Goal: Transaction & Acquisition: Purchase product/service

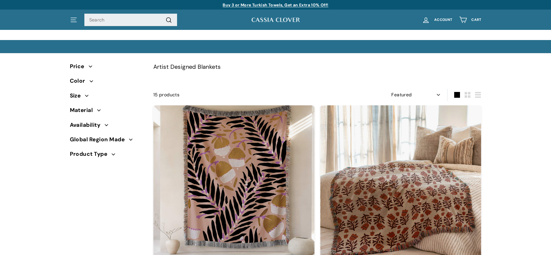
select select "manual"
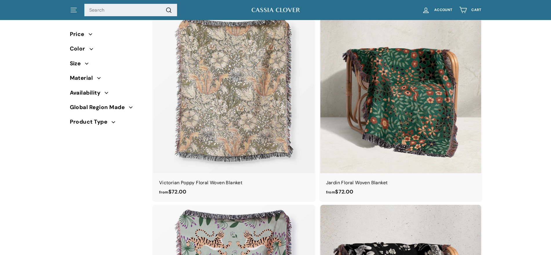
scroll to position [479, 0]
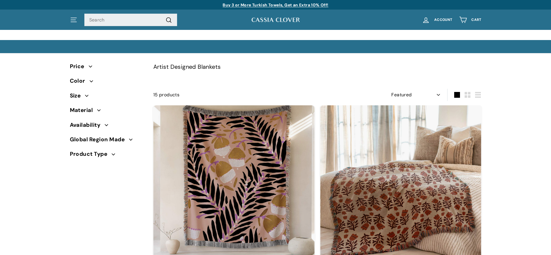
select select "manual"
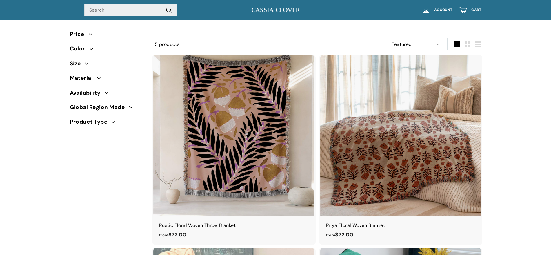
scroll to position [24, 0]
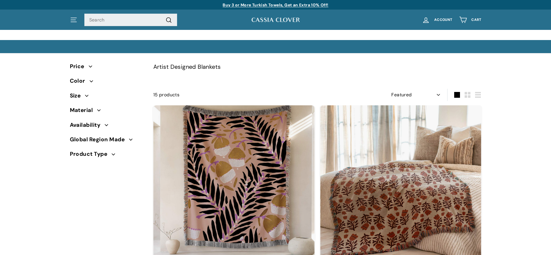
select select "manual"
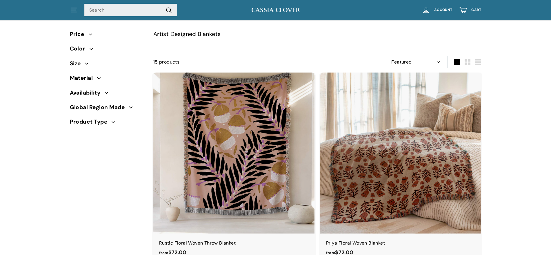
scroll to position [54, 0]
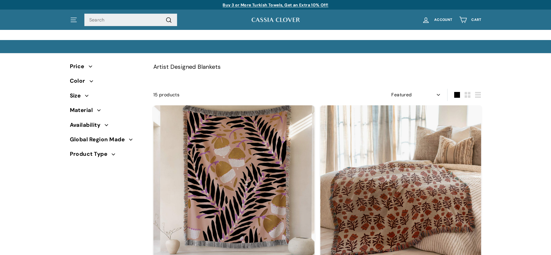
select select "manual"
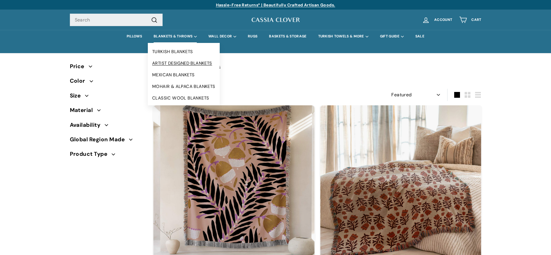
click at [175, 62] on link "ARTIST DESIGNED BLANKETS" at bounding box center [184, 63] width 72 height 12
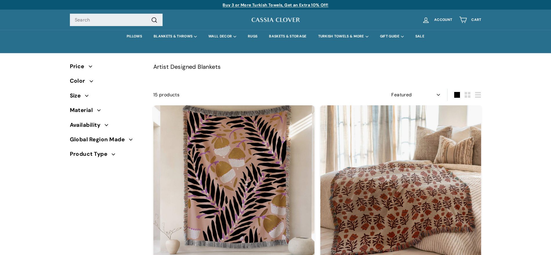
select select "manual"
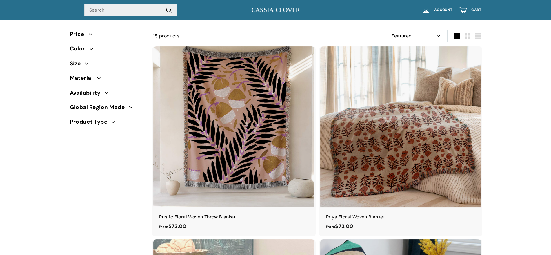
scroll to position [54, 0]
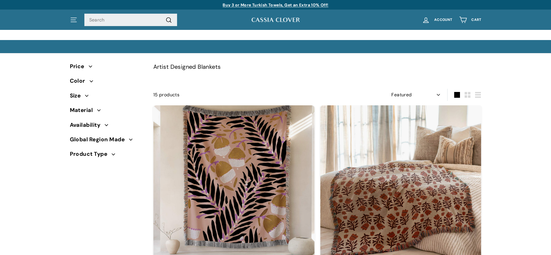
select select "manual"
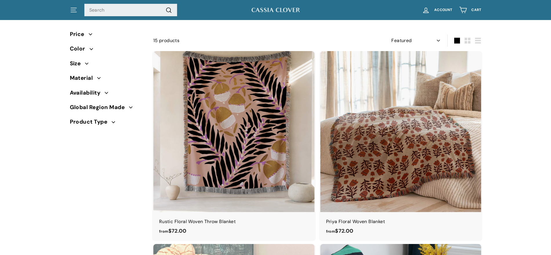
click at [283, 8] on img at bounding box center [275, 9] width 49 height 7
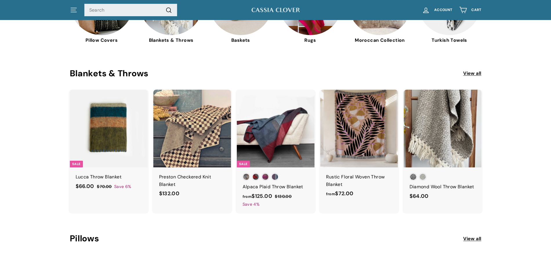
scroll to position [261, 0]
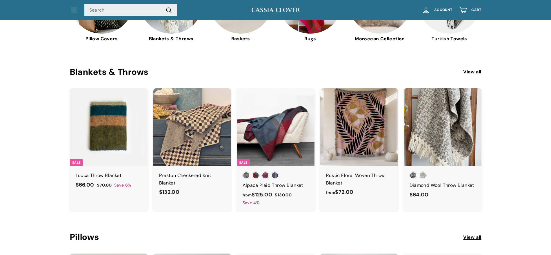
scroll to position [261, 0]
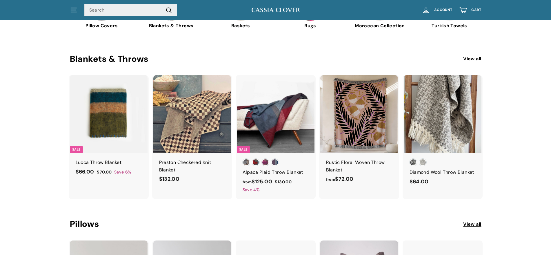
scroll to position [281, 0]
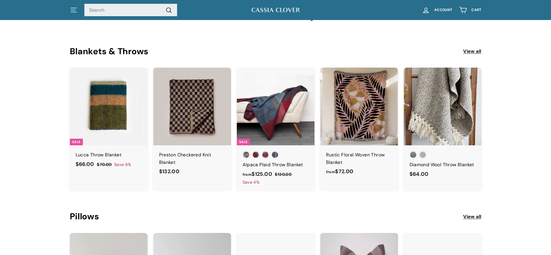
scroll to position [281, 0]
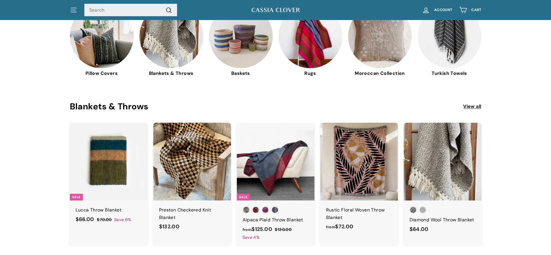
scroll to position [234, 0]
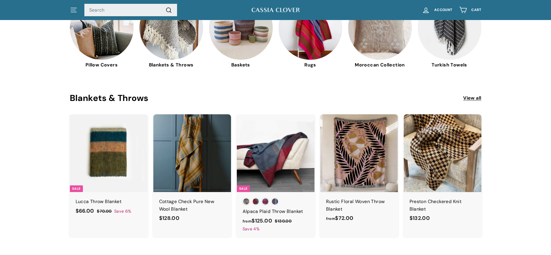
scroll to position [234, 0]
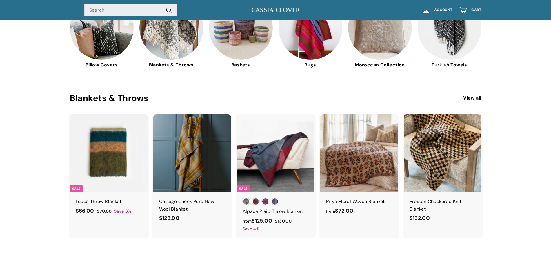
scroll to position [234, 0]
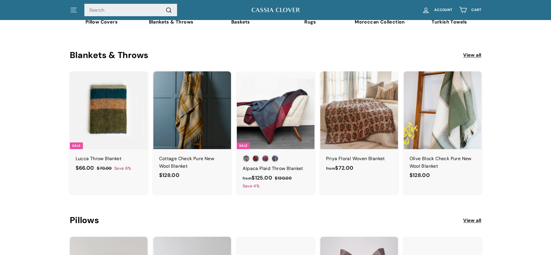
scroll to position [285, 0]
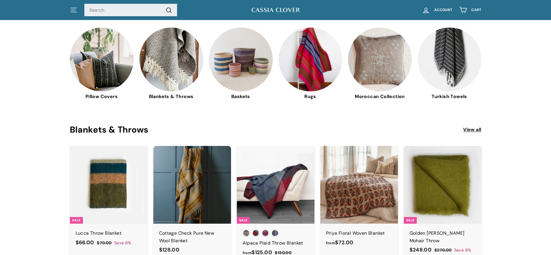
scroll to position [200, 0]
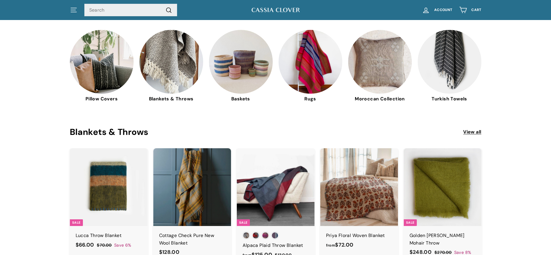
click at [468, 129] on link "View all" at bounding box center [472, 132] width 18 height 8
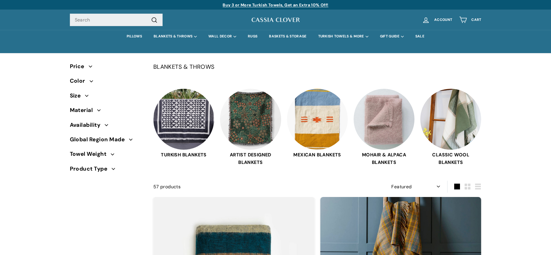
select select "manual"
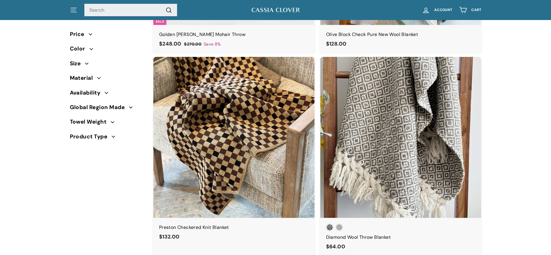
scroll to position [742, 0]
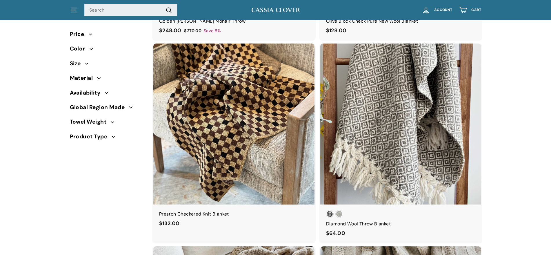
drag, startPoint x: 553, startPoint y: 12, endPoint x: 553, endPoint y: 53, distance: 40.3
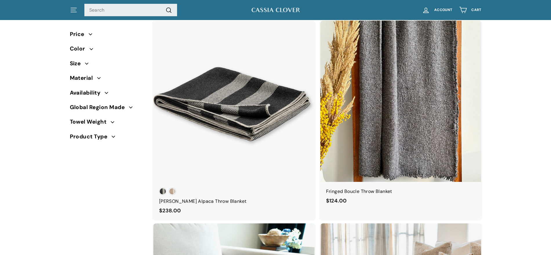
scroll to position [2383, 0]
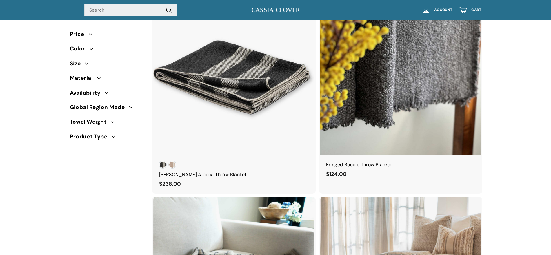
click at [422, 73] on img at bounding box center [400, 74] width 161 height 161
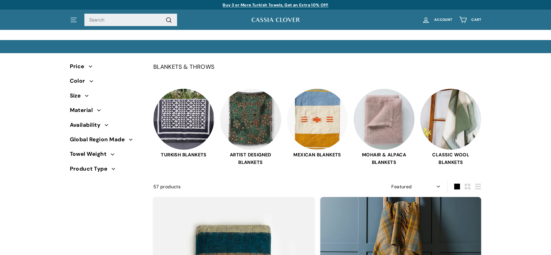
select select "manual"
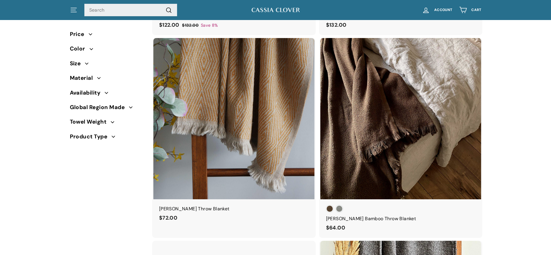
scroll to position [2123, 0]
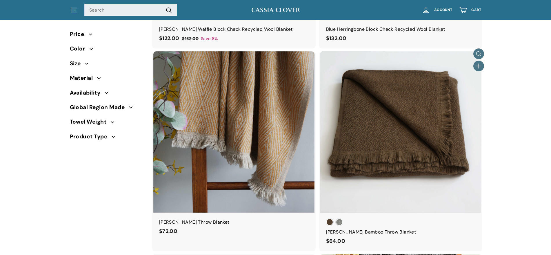
click at [440, 133] on div at bounding box center [401, 132] width 162 height 162
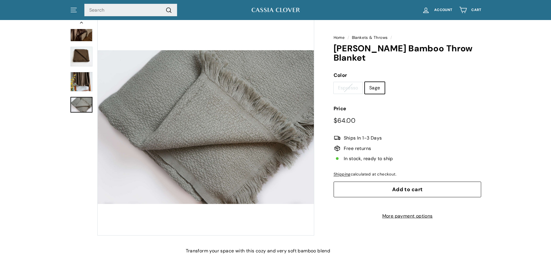
scroll to position [43, 0]
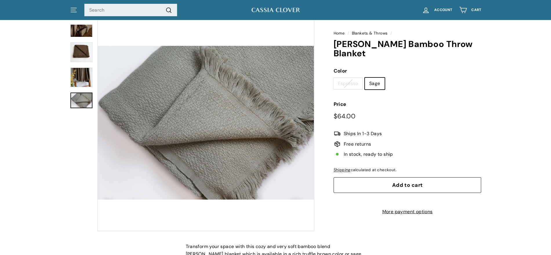
click at [79, 78] on img at bounding box center [81, 77] width 22 height 19
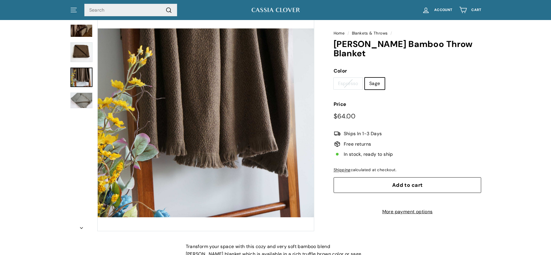
click at [86, 100] on img at bounding box center [81, 100] width 22 height 16
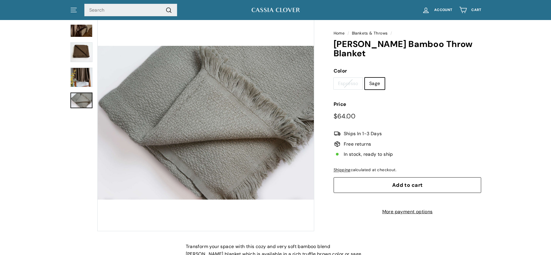
click at [85, 30] on img at bounding box center [81, 26] width 22 height 22
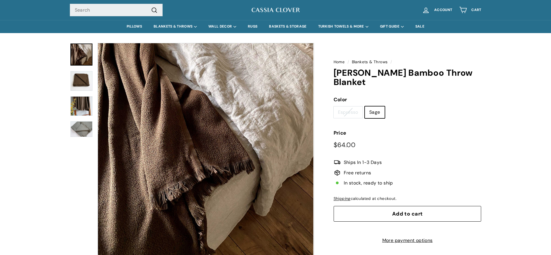
scroll to position [19, 0]
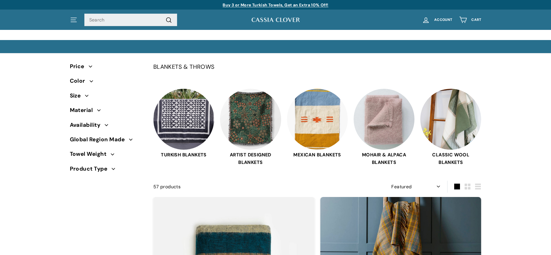
select select "manual"
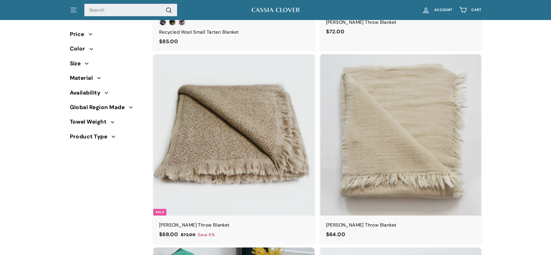
scroll to position [1558, 0]
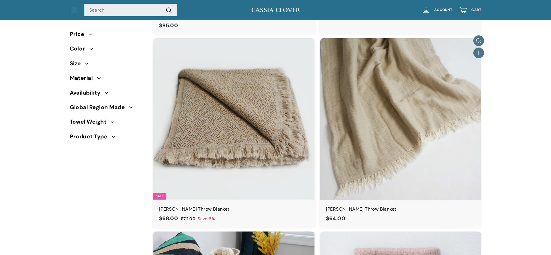
click at [406, 106] on img at bounding box center [400, 118] width 161 height 161
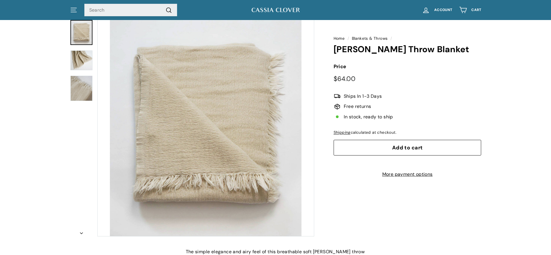
scroll to position [33, 0]
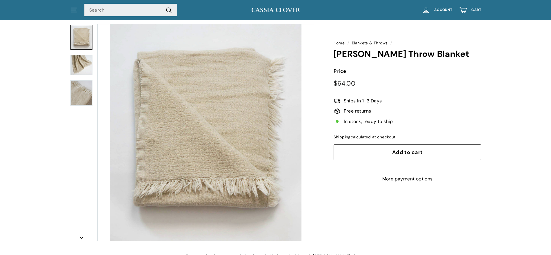
click at [85, 64] on img at bounding box center [81, 65] width 22 height 20
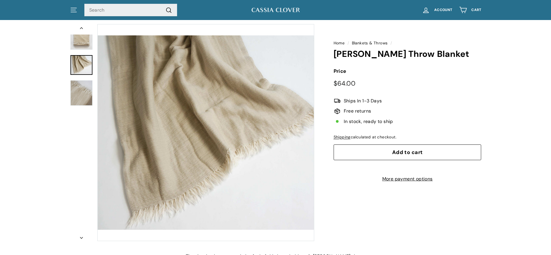
click at [83, 90] on img at bounding box center [81, 92] width 22 height 25
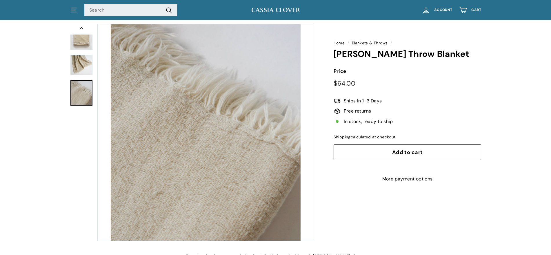
click at [77, 36] on img at bounding box center [81, 37] width 22 height 25
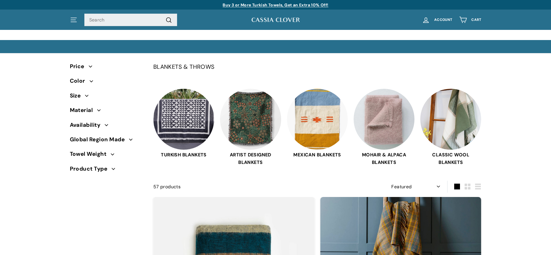
select select "manual"
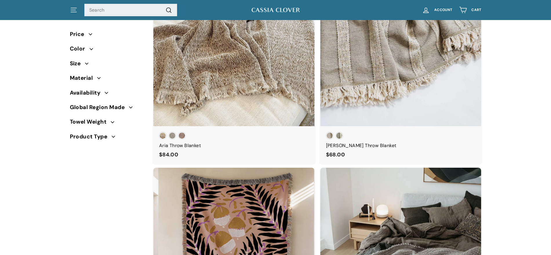
scroll to position [1039, 0]
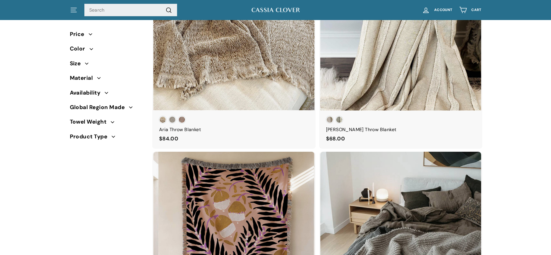
click at [444, 58] on div at bounding box center [401, 30] width 162 height 162
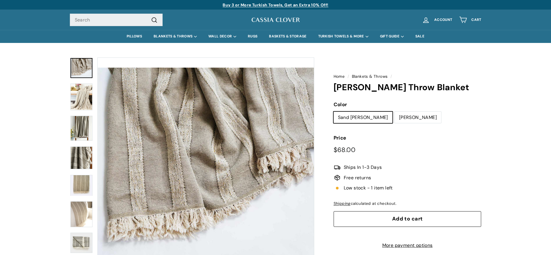
drag, startPoint x: 550, startPoint y: 48, endPoint x: 550, endPoint y: 52, distance: 4.1
click at [550, 52] on div "Home / Blankets & Throws / [PERSON_NAME] Throw Blanket" at bounding box center [275, 158] width 551 height 231
click at [395, 118] on label "[PERSON_NAME]" at bounding box center [418, 118] width 46 height 12
click at [395, 112] on input "[PERSON_NAME]" at bounding box center [395, 111] width 0 height 0
radio input "true"
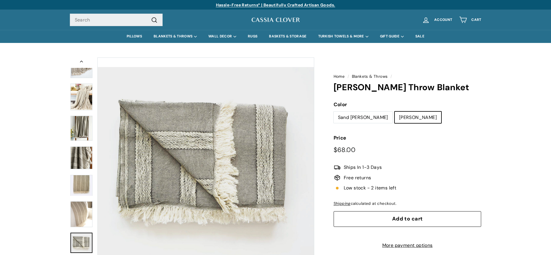
click at [352, 117] on label "Sand [PERSON_NAME]" at bounding box center [363, 118] width 59 height 12
click at [334, 112] on input "Sand [PERSON_NAME]" at bounding box center [333, 111] width 0 height 0
radio input "true"
